Goal: Task Accomplishment & Management: Use online tool/utility

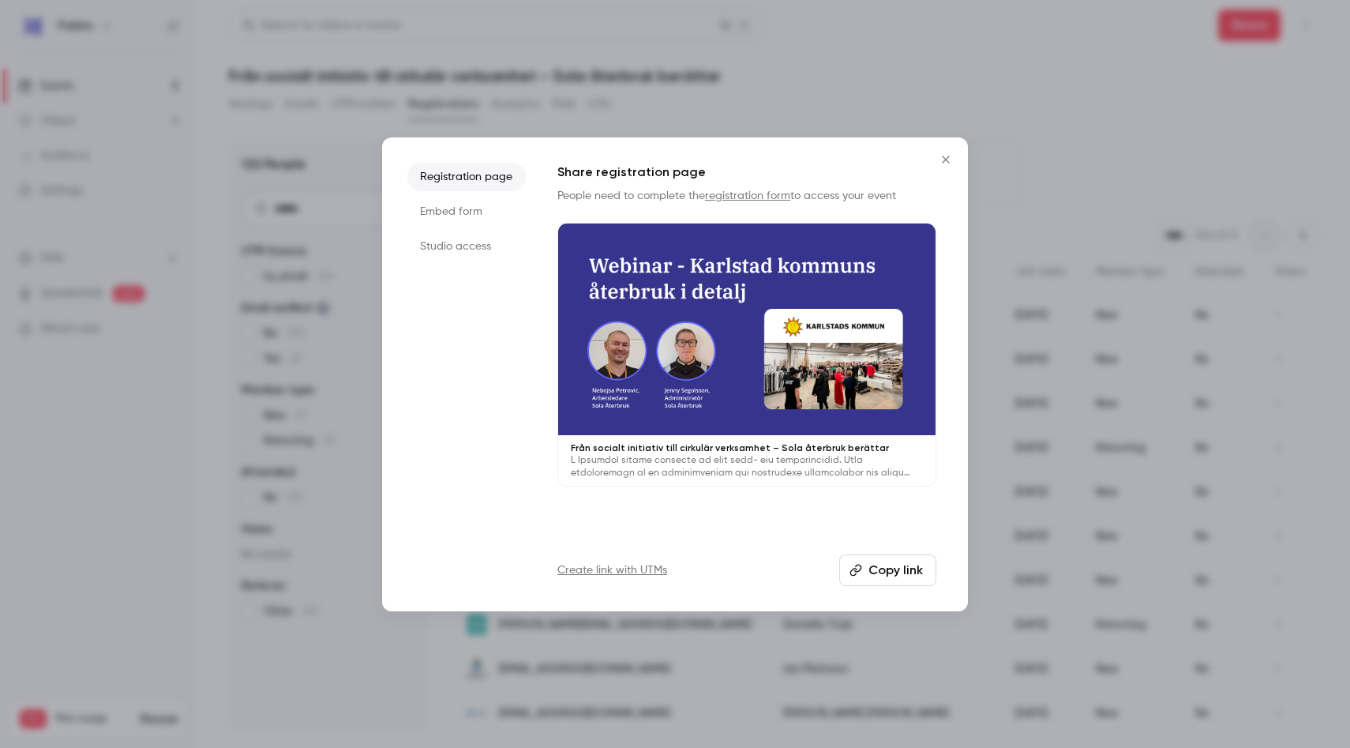
click at [946, 158] on icon "Close" at bounding box center [945, 159] width 7 height 7
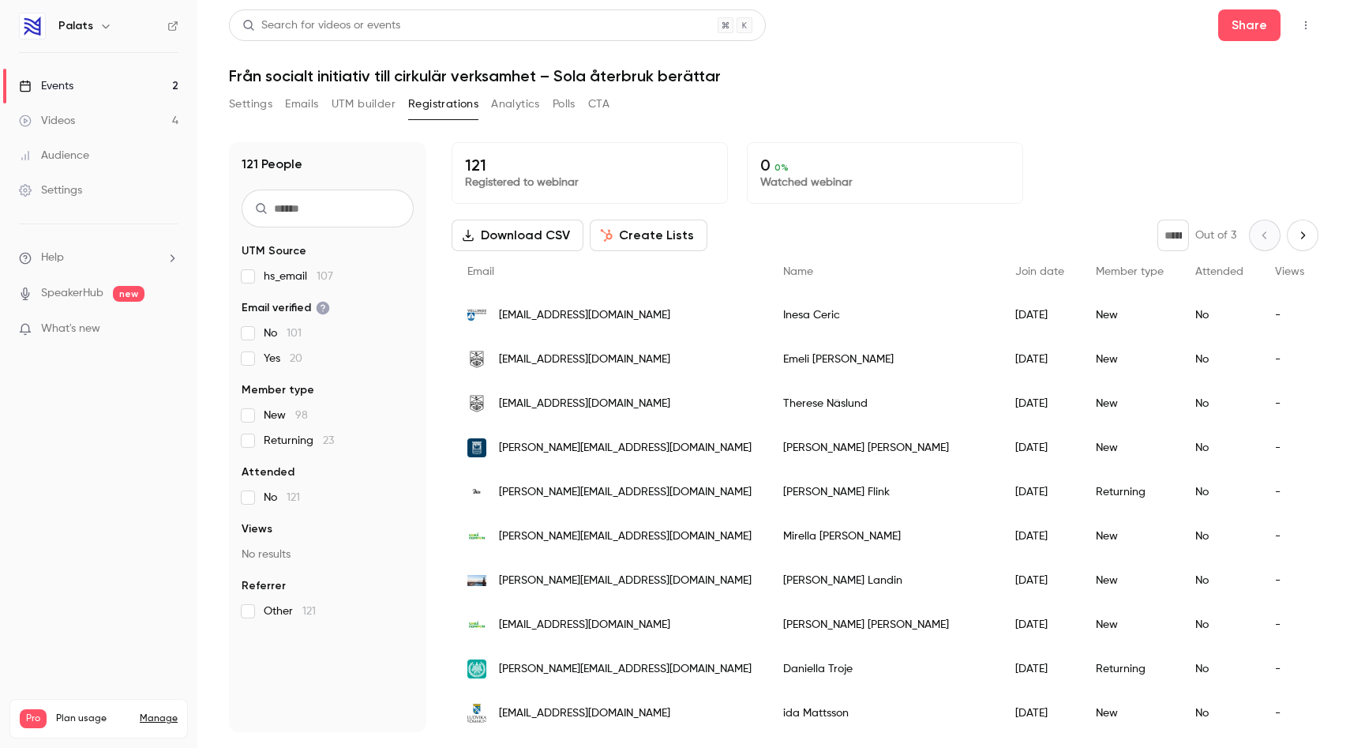
click at [327, 213] on input "text" at bounding box center [328, 208] width 172 height 38
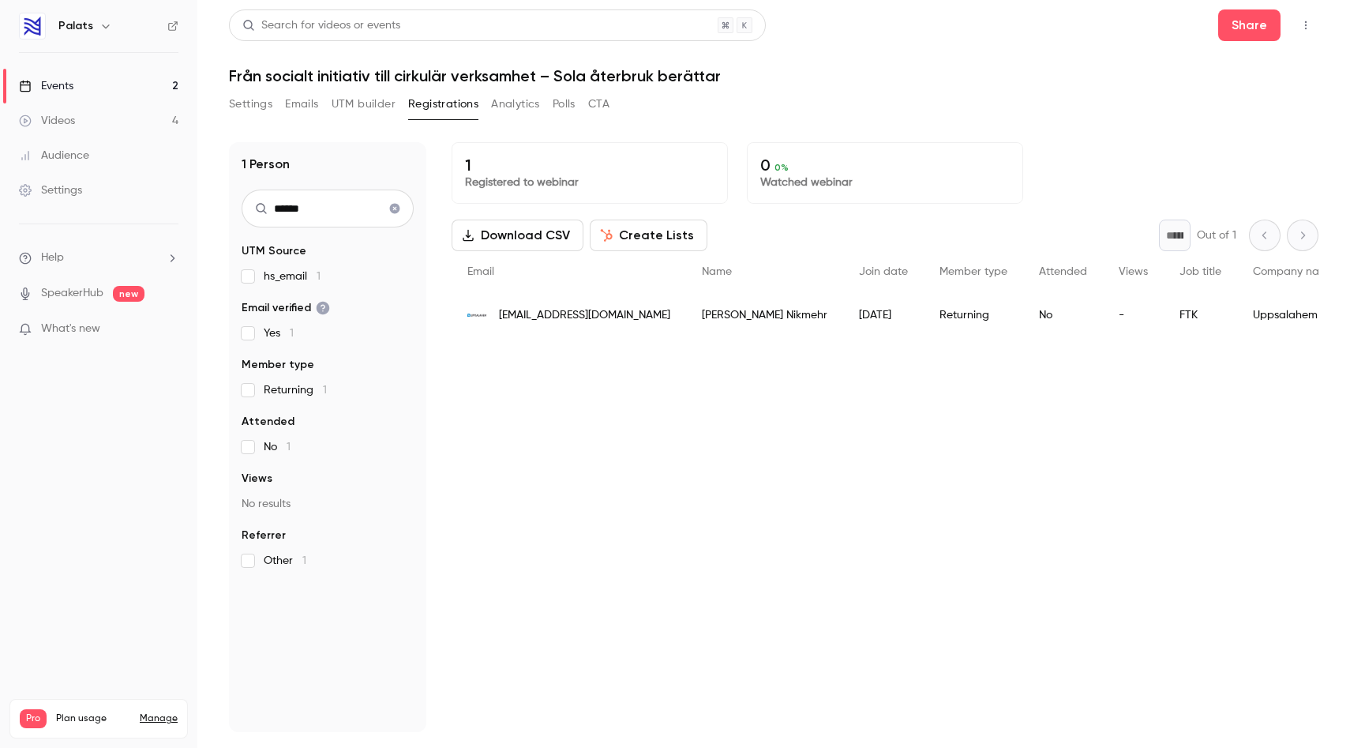
type input "******"
click at [674, 306] on div "abbas.nikmehr@uppsalahem.se" at bounding box center [569, 315] width 234 height 44
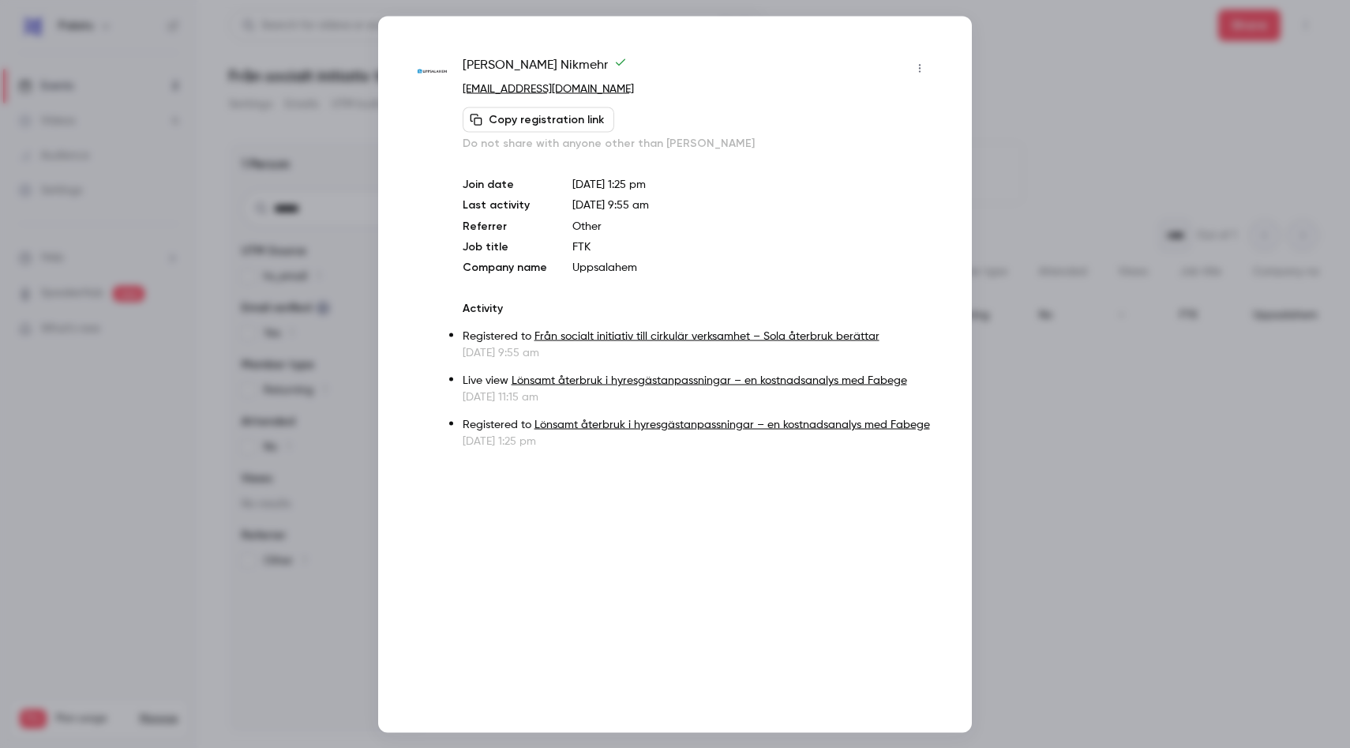
click at [527, 121] on button "Copy registration link" at bounding box center [539, 119] width 152 height 25
click at [1060, 85] on div at bounding box center [675, 374] width 1350 height 748
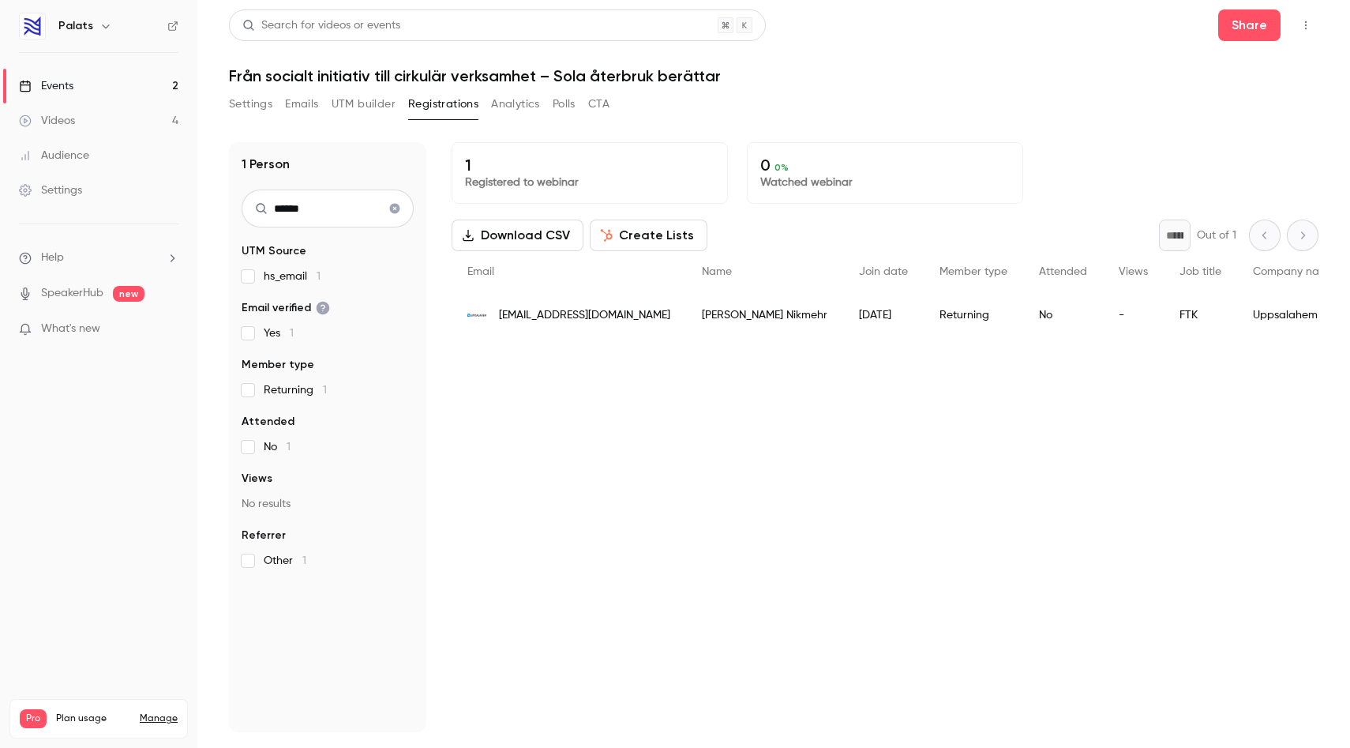
click at [393, 210] on icon "Clear search" at bounding box center [395, 209] width 10 height 10
